Goal: Task Accomplishment & Management: Complete application form

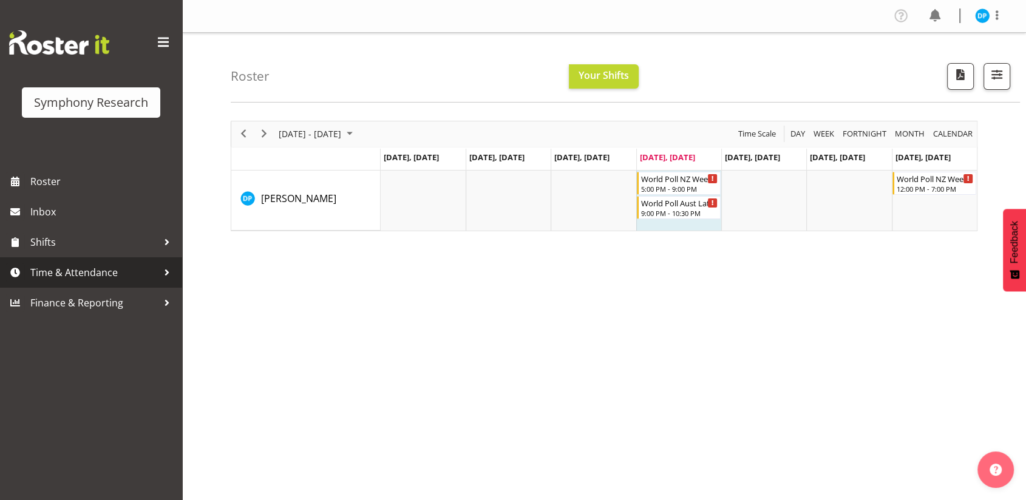
click at [61, 273] on span "Time & Attendance" at bounding box center [93, 272] width 127 height 18
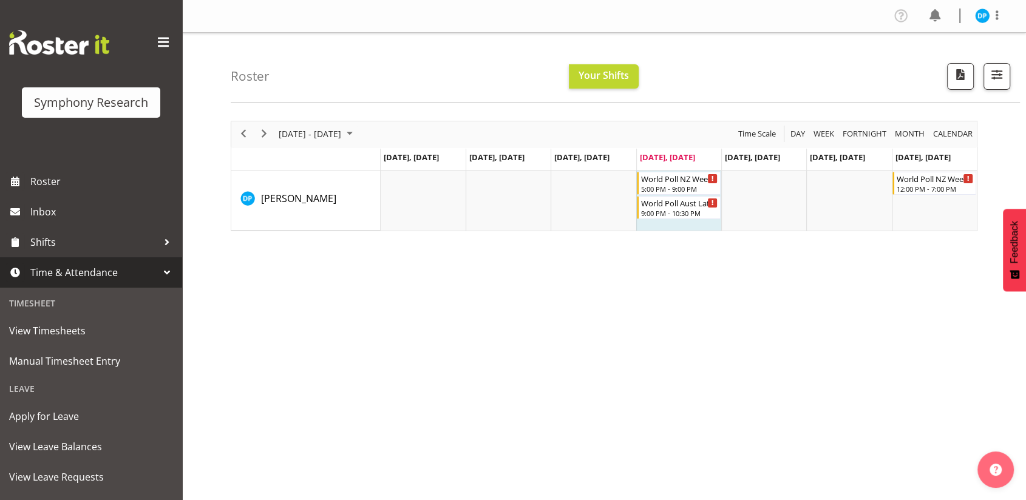
scroll to position [141, 0]
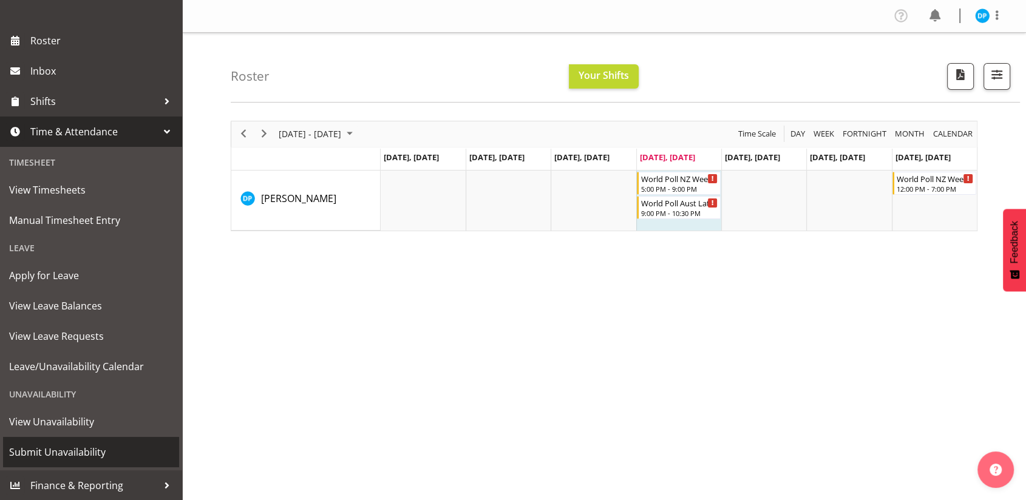
click at [50, 447] on span "Submit Unavailability" at bounding box center [91, 452] width 164 height 18
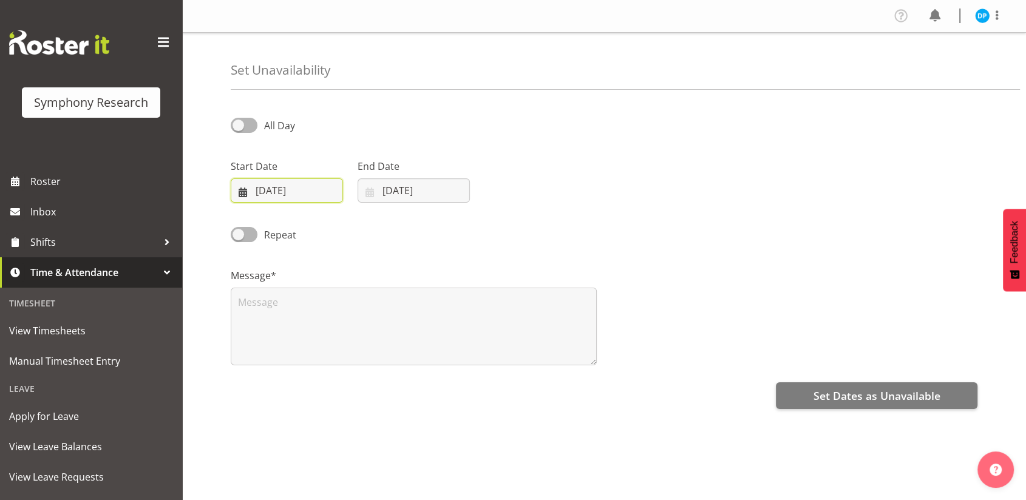
click at [300, 195] on input "18/09/2025" at bounding box center [287, 190] width 112 height 24
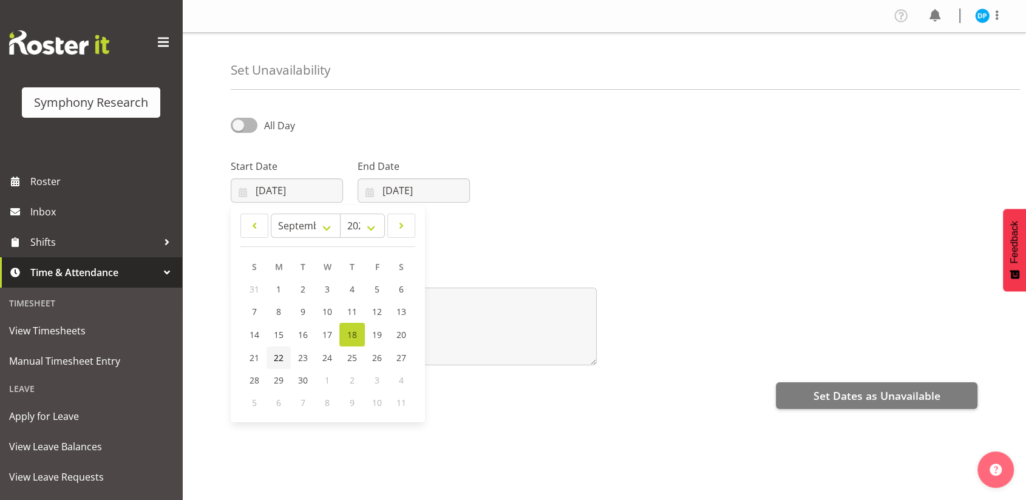
click at [276, 358] on span "22" at bounding box center [279, 358] width 10 height 12
type input "22/09/2025"
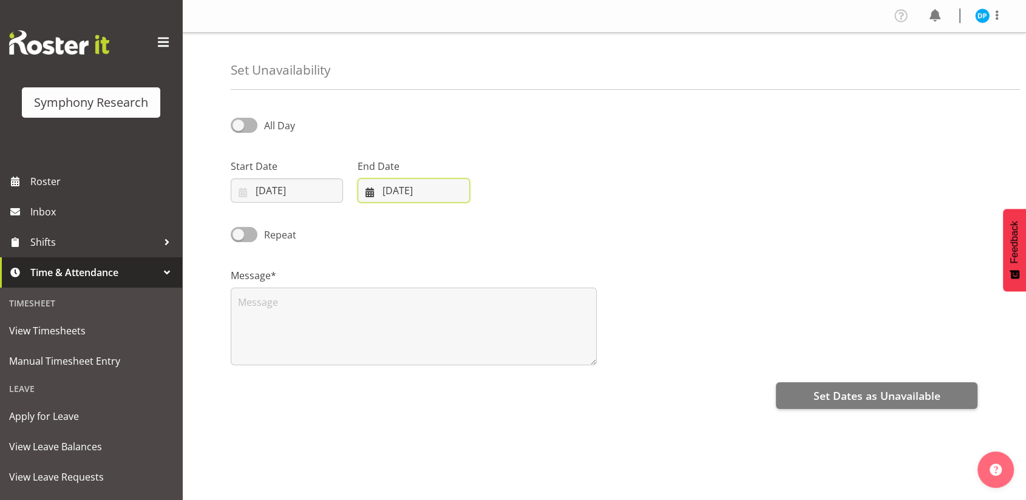
click at [401, 191] on input "18/09/2025" at bounding box center [413, 190] width 112 height 24
click at [483, 356] on span "25" at bounding box center [479, 358] width 10 height 12
type input "25/09/2025"
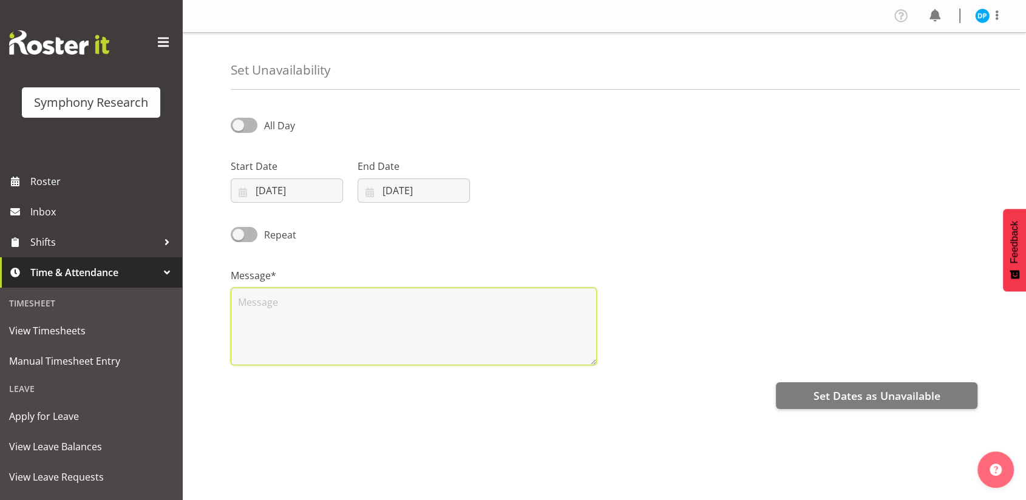
click at [275, 301] on textarea at bounding box center [414, 327] width 366 height 78
type textarea "unavailable"
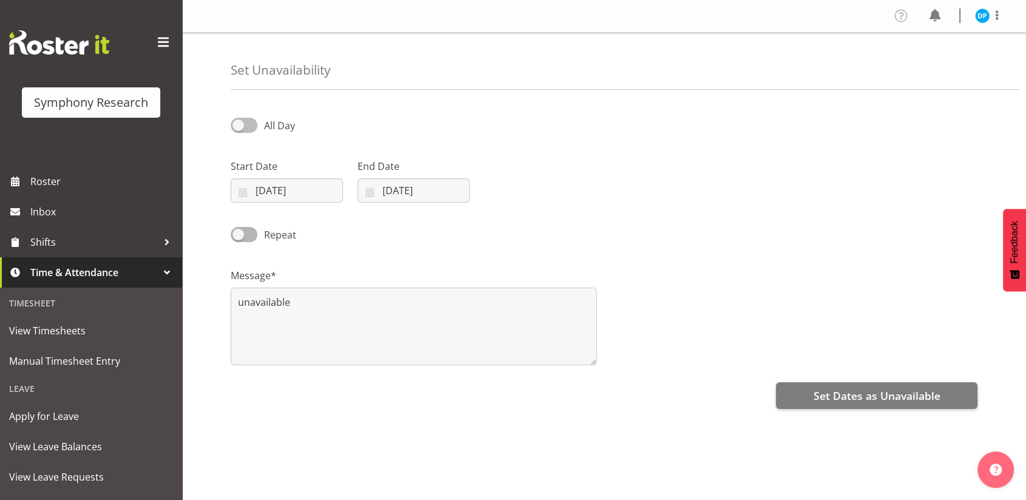
click at [247, 122] on span at bounding box center [244, 125] width 27 height 15
click at [238, 122] on input "All Day" at bounding box center [235, 125] width 8 height 8
checkbox input "true"
select select "10"
select select "51"
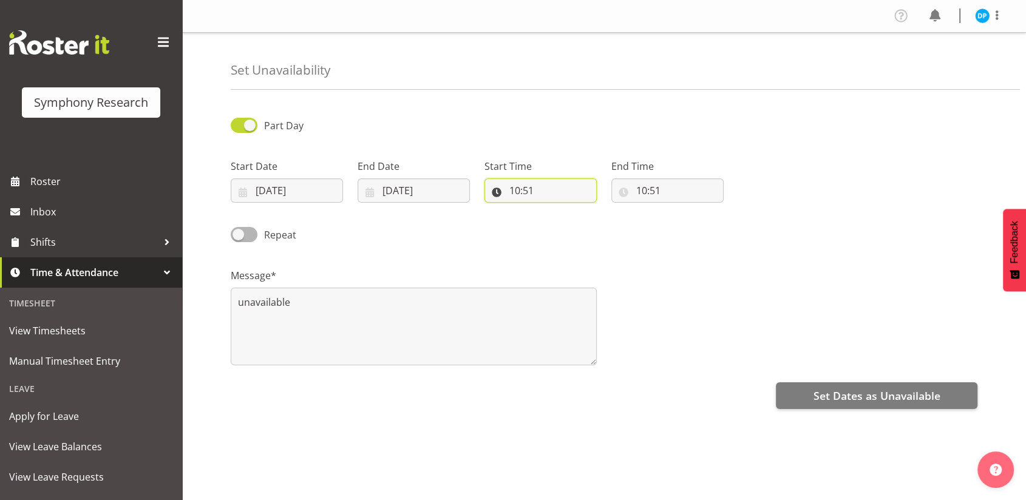
click at [515, 191] on input "10:51" at bounding box center [540, 190] width 112 height 24
click at [560, 221] on select "00 01 02 03 04 05 06 07 08 09 10 11 12 13 14 15 16 17 18 19 20 21 22 23" at bounding box center [566, 222] width 27 height 24
select select "9"
click at [553, 210] on select "00 01 02 03 04 05 06 07 08 09 10 11 12 13 14 15 16 17 18 19 20 21 22 23" at bounding box center [566, 222] width 27 height 24
type input "09:51"
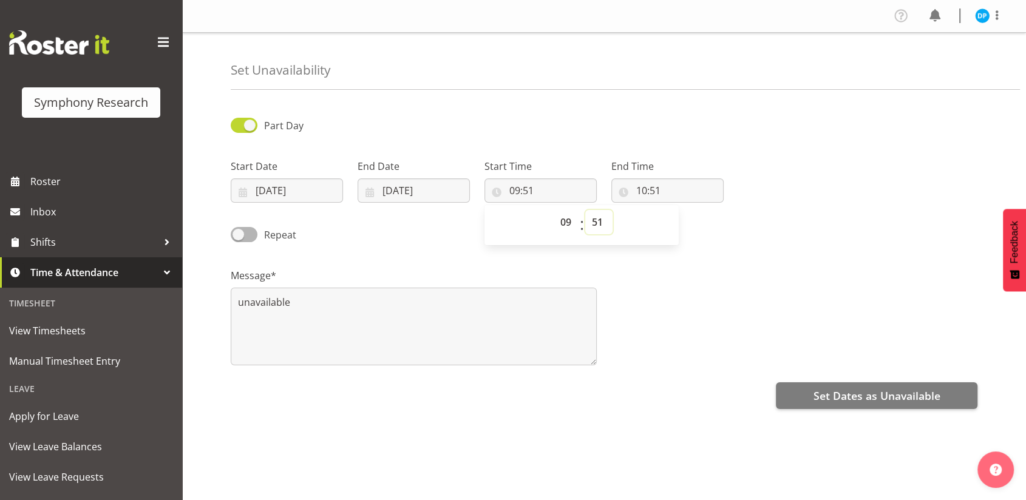
click at [595, 214] on select "00 01 02 03 04 05 06 07 08 09 10 11 12 13 14 15 16 17 18 19 20 21 22 23 24 25 2…" at bounding box center [598, 222] width 27 height 24
select select "0"
click at [585, 210] on select "00 01 02 03 04 05 06 07 08 09 10 11 12 13 14 15 16 17 18 19 20 21 22 23 24 25 2…" at bounding box center [598, 222] width 27 height 24
type input "09:00"
click at [640, 189] on input "10:51" at bounding box center [667, 190] width 112 height 24
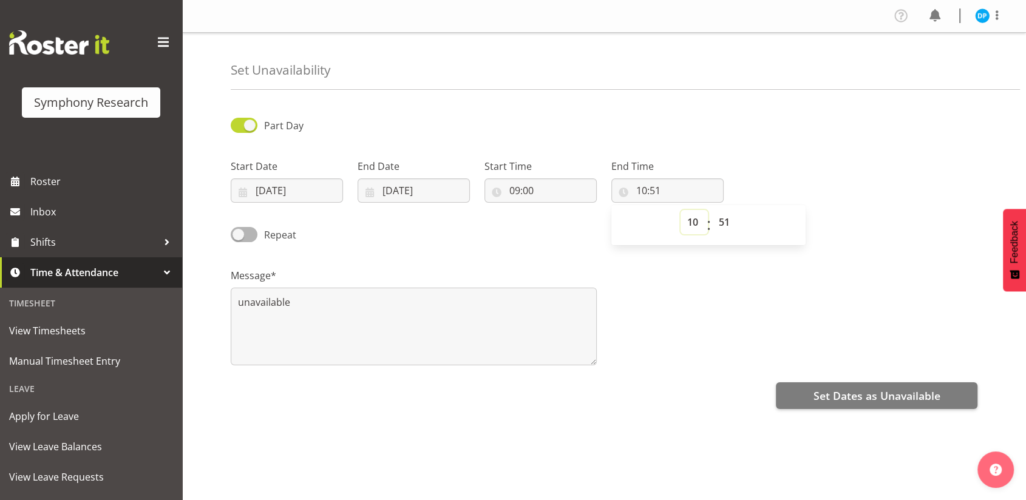
click at [688, 224] on select "00 01 02 03 04 05 06 07 08 09 10 11 12 13 14 15 16 17 18 19 20 21 22 23" at bounding box center [693, 222] width 27 height 24
select select "16"
click at [680, 210] on select "00 01 02 03 04 05 06 07 08 09 10 11 12 13 14 15 16 17 18 19 20 21 22 23" at bounding box center [693, 222] width 27 height 24
type input "16:51"
click at [728, 220] on select "00 01 02 03 04 05 06 07 08 09 10 11 12 13 14 15 16 17 18 19 20 21 22 23 24 25 2…" at bounding box center [725, 222] width 27 height 24
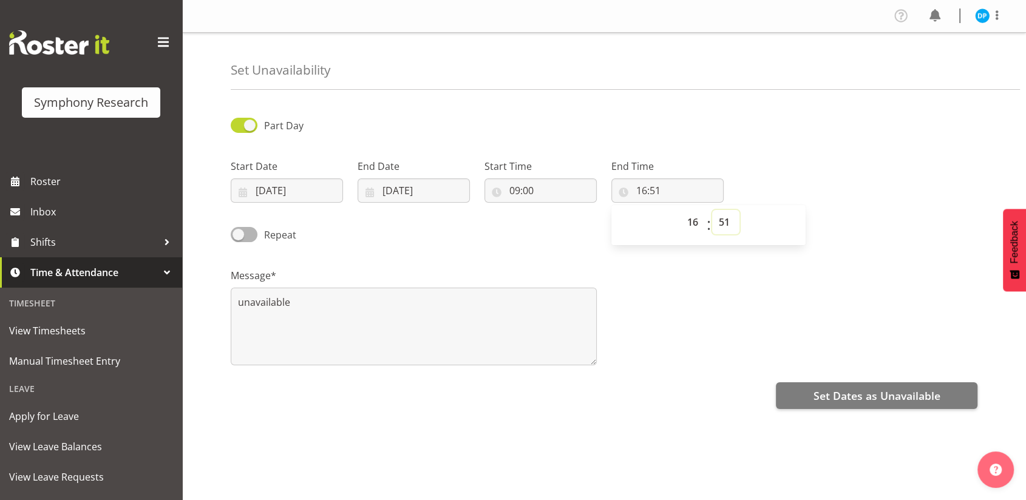
select select "0"
click at [712, 210] on select "00 01 02 03 04 05 06 07 08 09 10 11 12 13 14 15 16 17 18 19 20 21 22 23 24 25 2…" at bounding box center [725, 222] width 27 height 24
type input "16:00"
click at [732, 223] on select "00 01 02 03 04 05 06 07 08 09 10 11 12 13 14 15 16 17 18 19 20 21 22 23 24 25 2…" at bounding box center [725, 222] width 27 height 24
click at [676, 285] on div "Message* unavailable" at bounding box center [603, 311] width 761 height 121
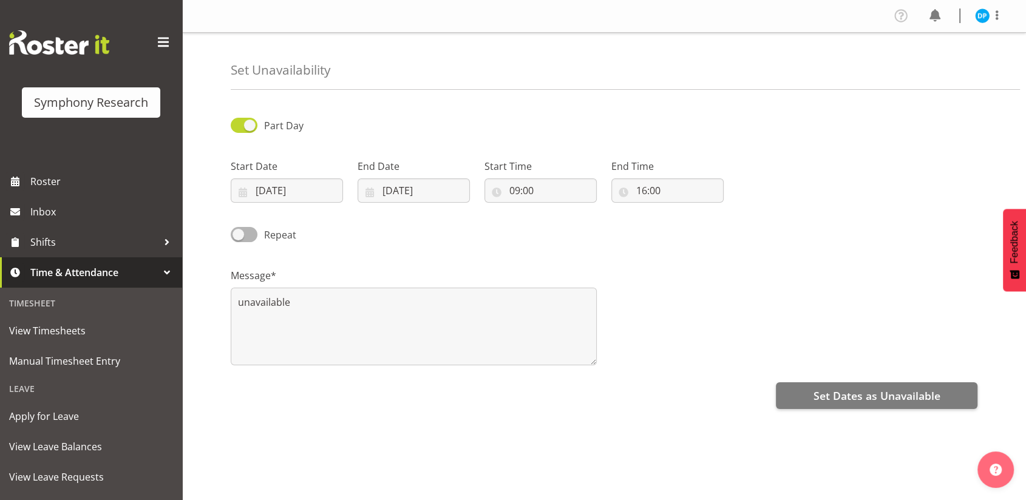
click at [783, 258] on div "Message* unavailable" at bounding box center [603, 311] width 761 height 121
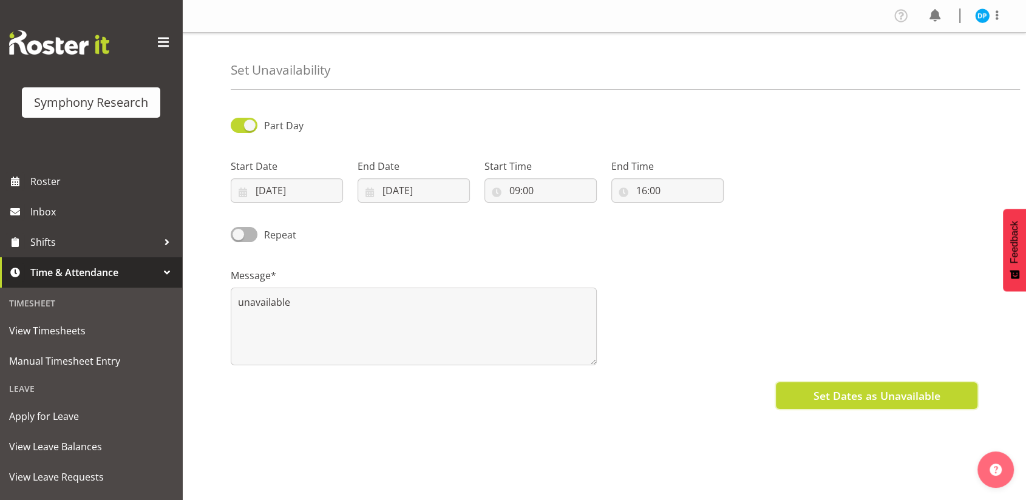
click at [865, 396] on span "Set Dates as Unavailable" at bounding box center [876, 396] width 127 height 16
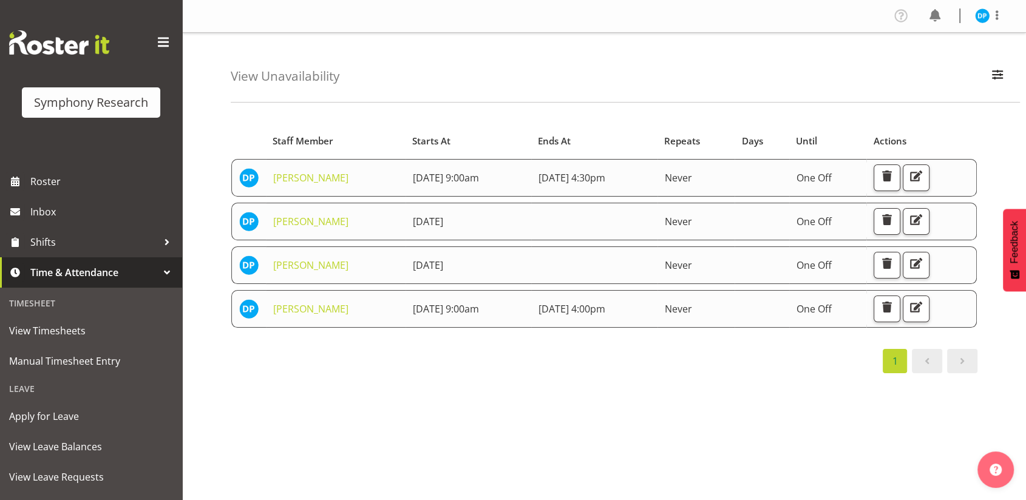
scroll to position [141, 0]
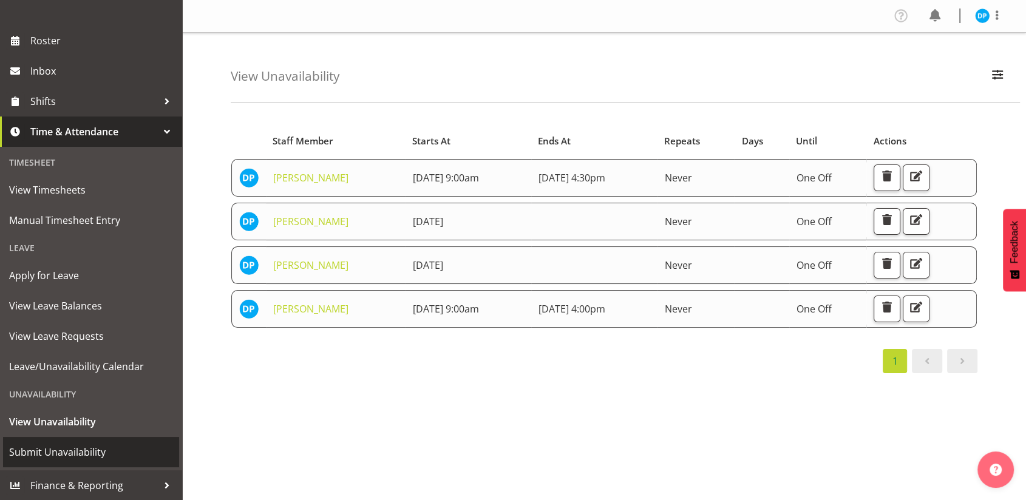
click at [66, 458] on span "Submit Unavailability" at bounding box center [91, 452] width 164 height 18
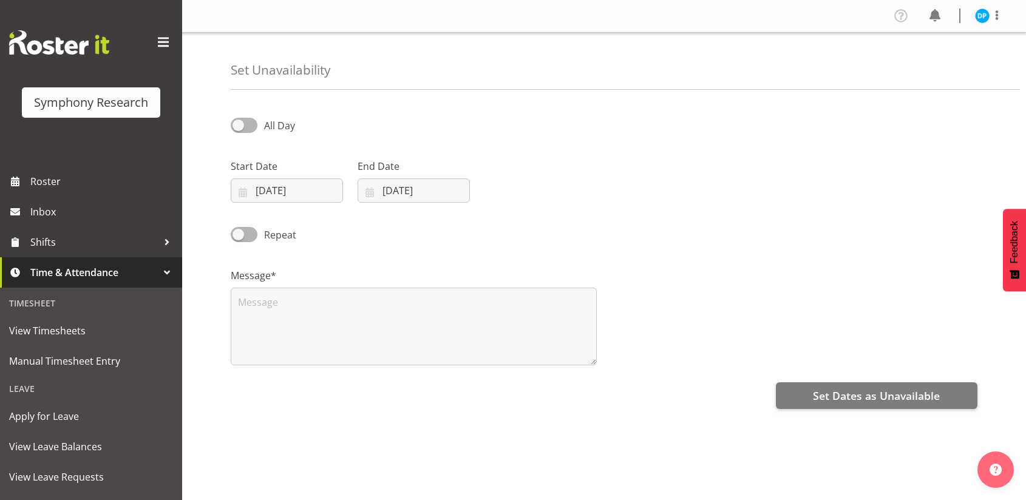
select select "8"
select select "2025"
click at [262, 191] on input "18/09/2025" at bounding box center [287, 190] width 112 height 24
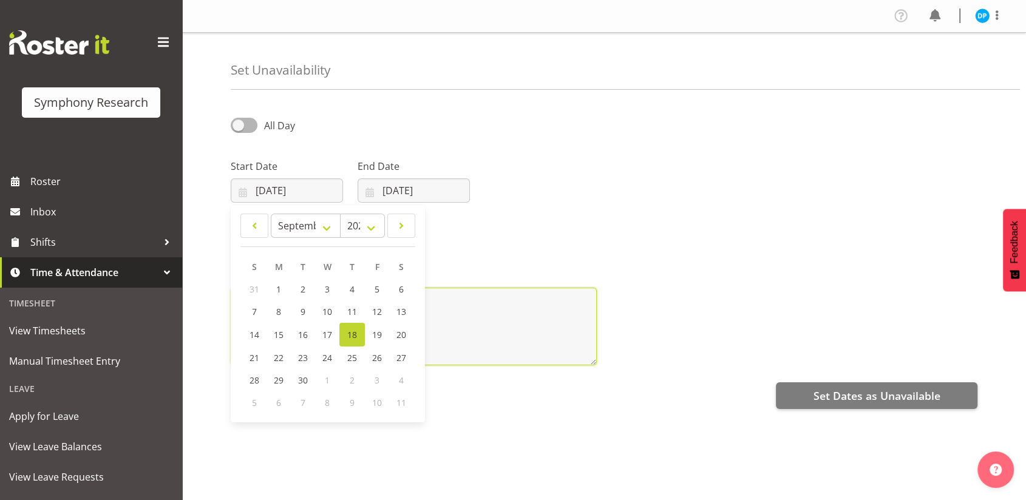
click at [493, 305] on textarea at bounding box center [414, 327] width 366 height 78
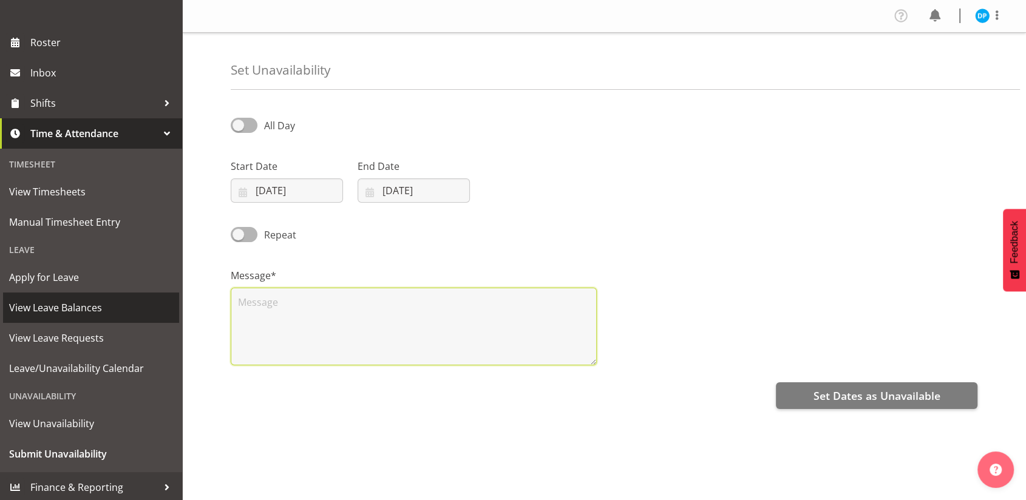
scroll to position [141, 0]
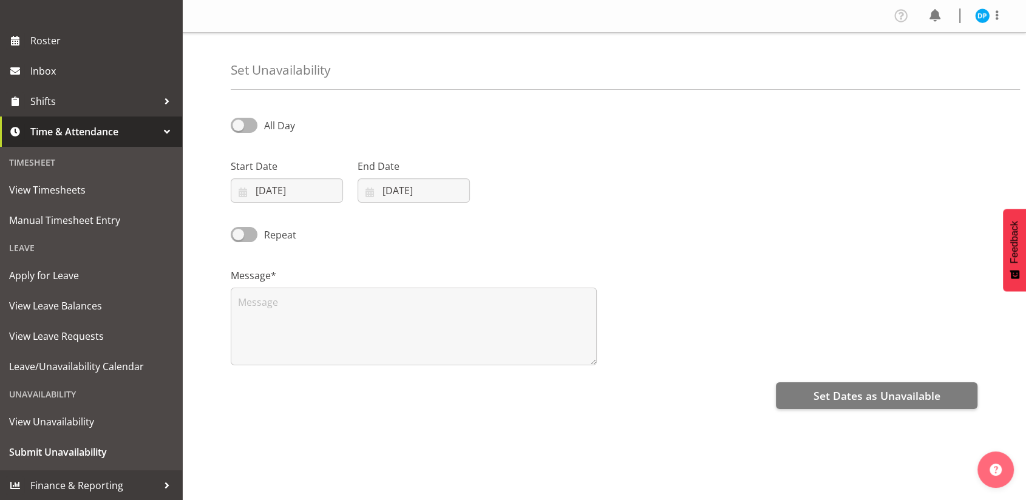
click at [42, 396] on div "Unavailability" at bounding box center [91, 394] width 176 height 25
click at [43, 419] on span "View Unavailability" at bounding box center [91, 422] width 164 height 18
